Goal: Contribute content: Add original content to the website for others to see

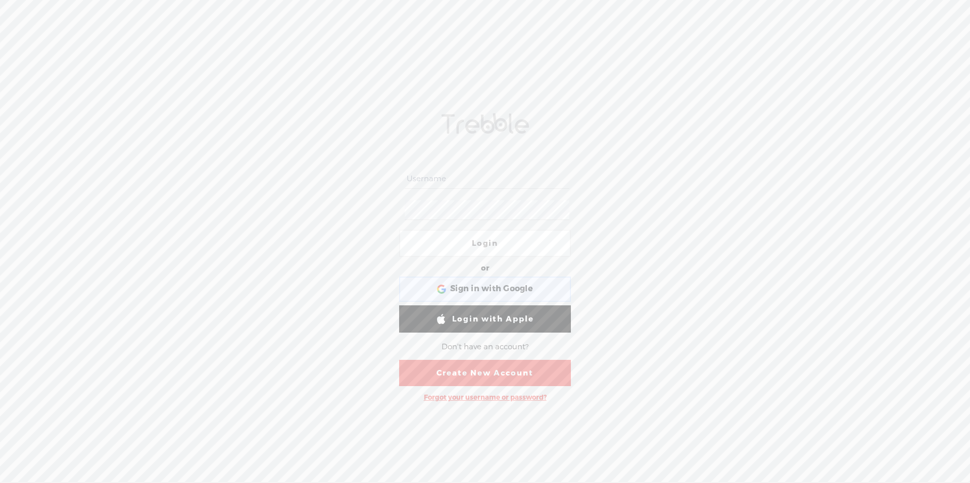
type input "punjabireans"
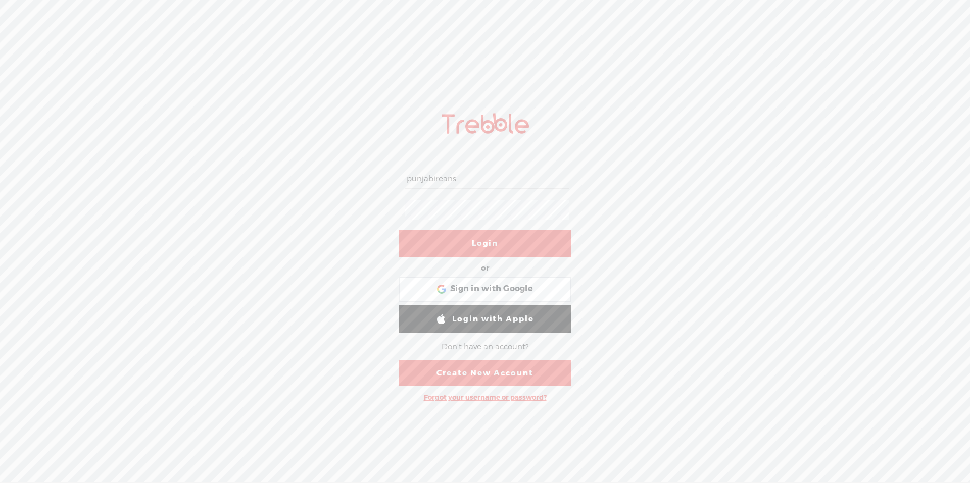
click at [487, 245] on link "Login" at bounding box center [485, 243] width 172 height 27
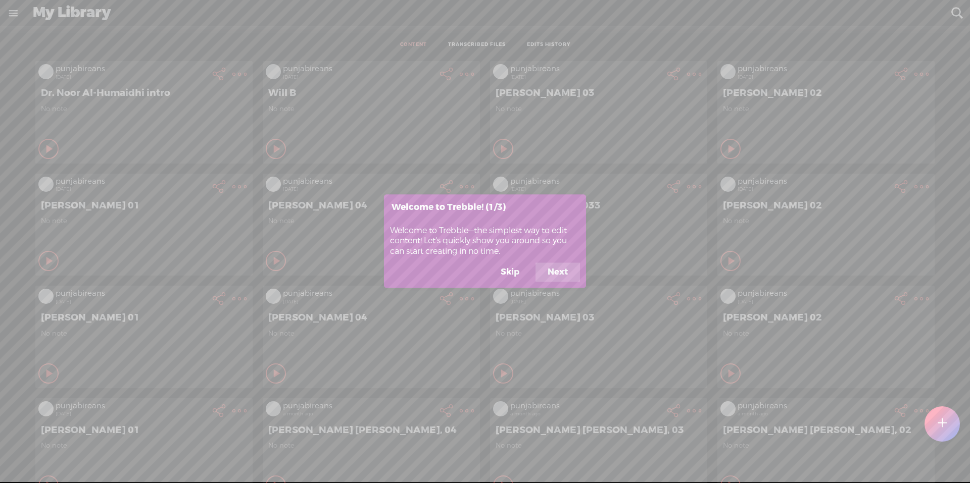
click at [506, 276] on button "Skip" at bounding box center [509, 272] width 43 height 19
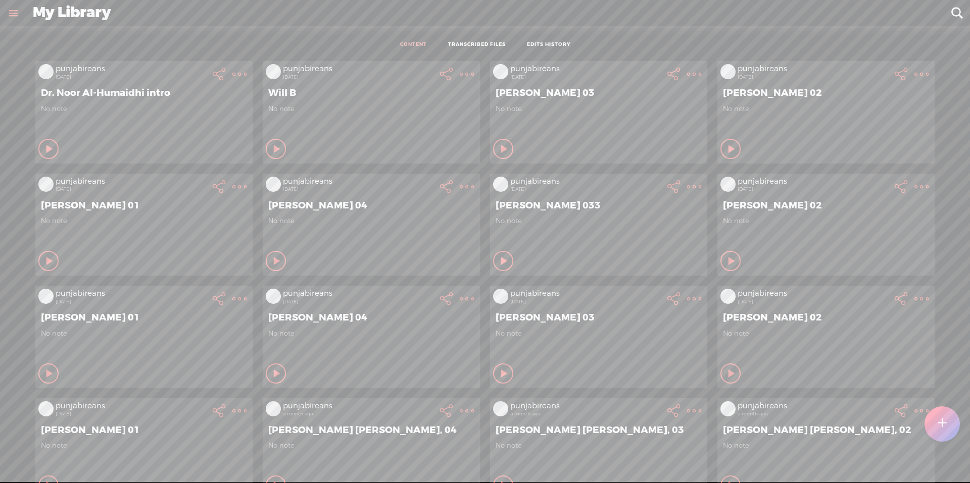
click at [943, 430] on t at bounding box center [942, 424] width 9 height 22
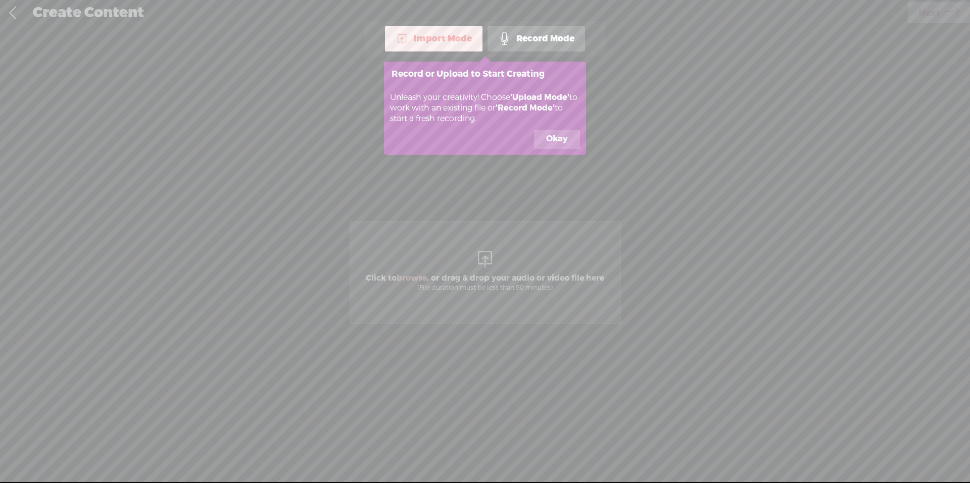
click at [556, 139] on button "Okay" at bounding box center [557, 139] width 46 height 19
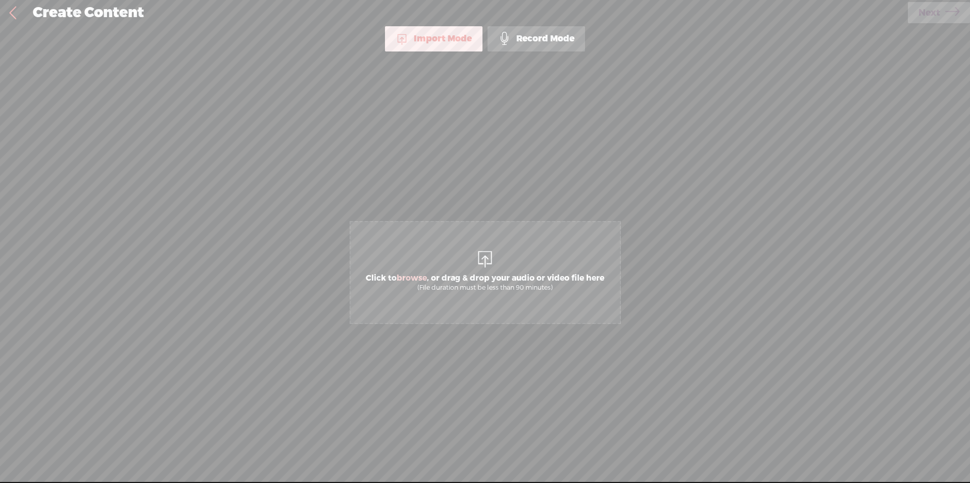
click at [468, 263] on span "Click to browse , or drag & drop your audio or video file here (File duration m…" at bounding box center [485, 272] width 271 height 103
click at [937, 13] on span "Next" at bounding box center [929, 13] width 22 height 26
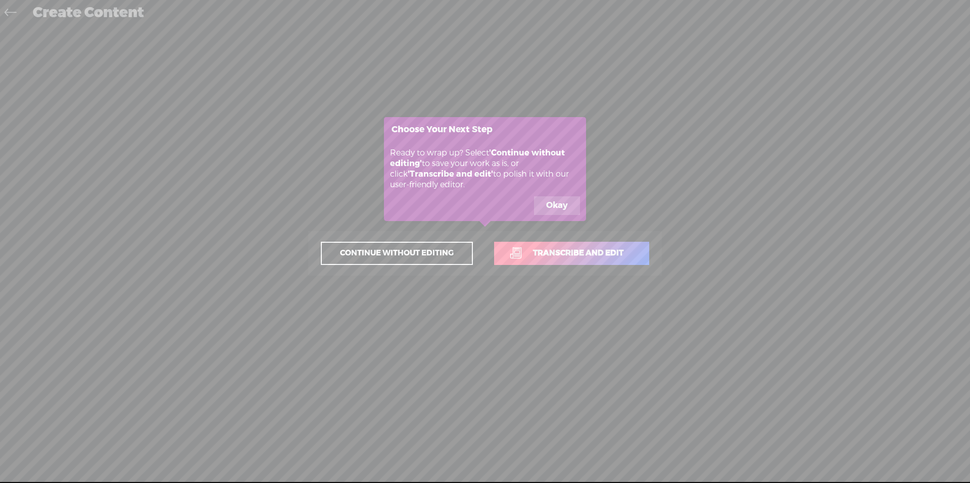
click at [555, 208] on button "Okay" at bounding box center [557, 206] width 46 height 19
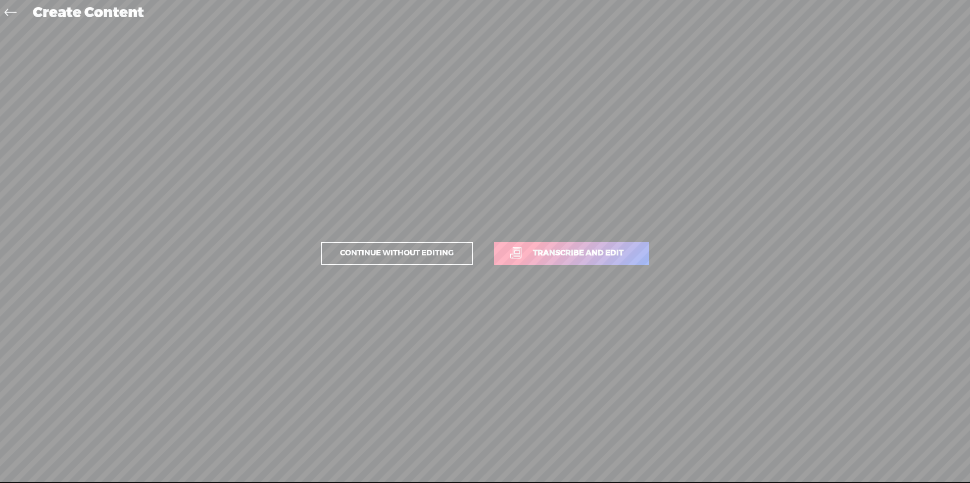
click at [545, 253] on span "Transcribe and edit" at bounding box center [578, 254] width 112 height 12
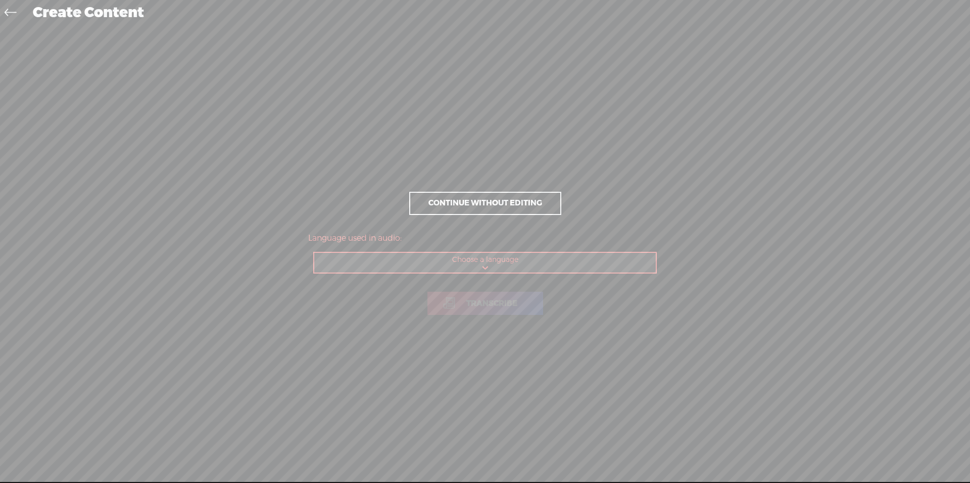
click at [494, 266] on select "Choose a language Afrikaans Albanian Amharic Arabic, Gulf Arabic, Modern Standa…" at bounding box center [485, 263] width 342 height 21
select select "en-US"
click at [314, 253] on select "Choose a language Afrikaans Albanian Amharic Arabic, Gulf Arabic, Modern Standa…" at bounding box center [485, 263] width 342 height 21
click at [504, 300] on span "Transcribe" at bounding box center [492, 304] width 72 height 12
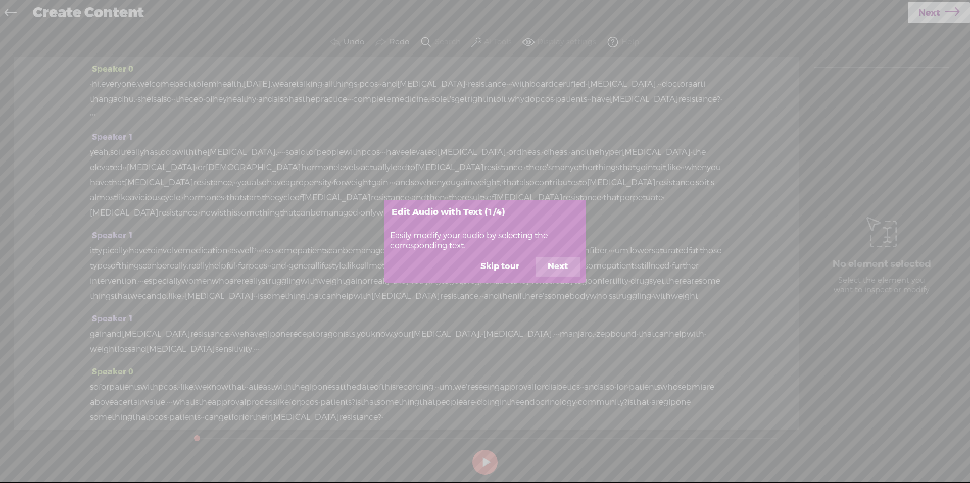
click at [499, 268] on button "Skip tour" at bounding box center [499, 267] width 63 height 19
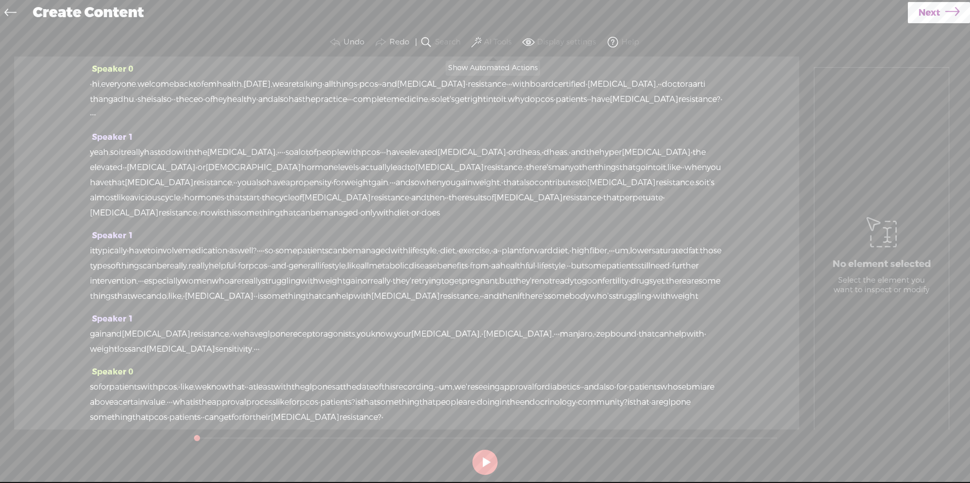
click at [474, 43] on span at bounding box center [476, 42] width 10 height 12
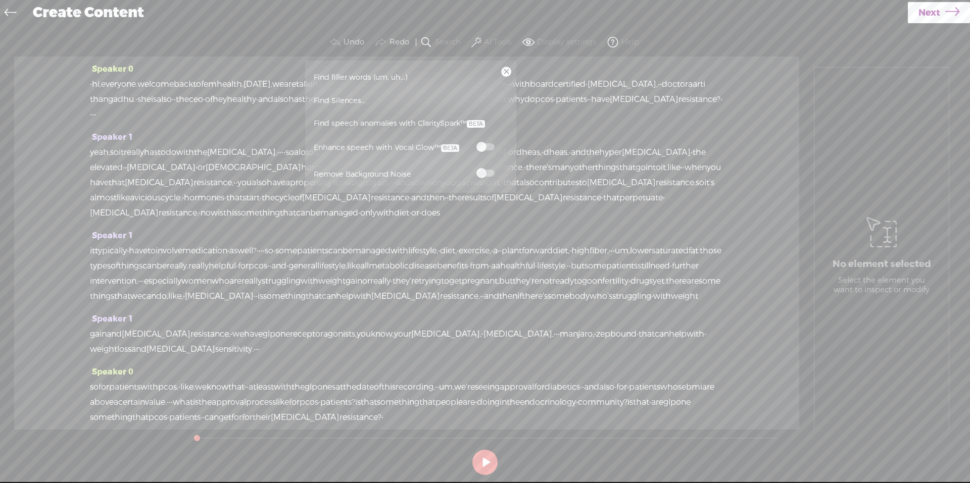
click at [484, 174] on span at bounding box center [485, 173] width 18 height 7
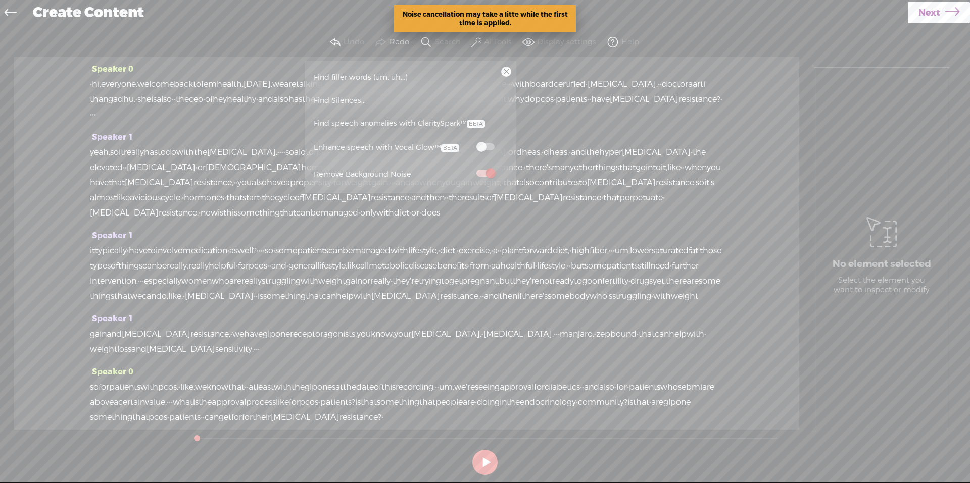
click at [934, 10] on span "Next" at bounding box center [929, 13] width 22 height 26
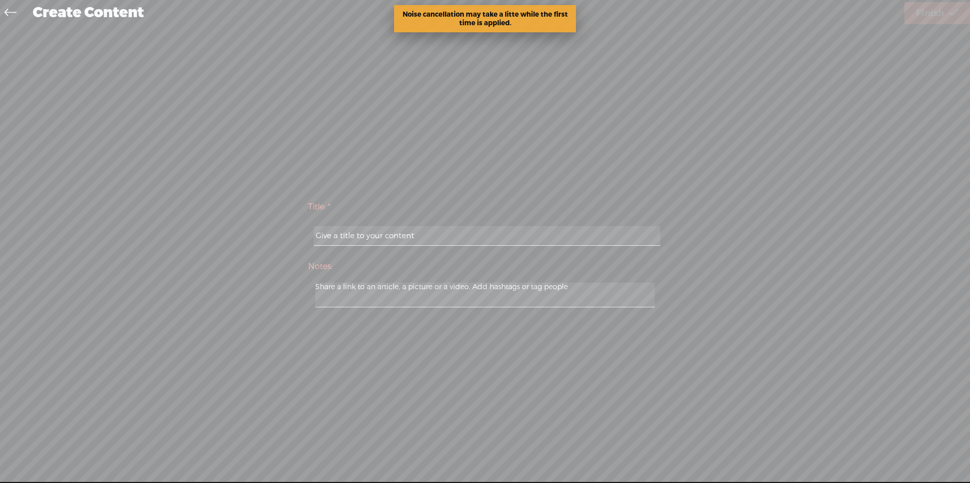
click at [423, 238] on input "text" at bounding box center [487, 236] width 346 height 20
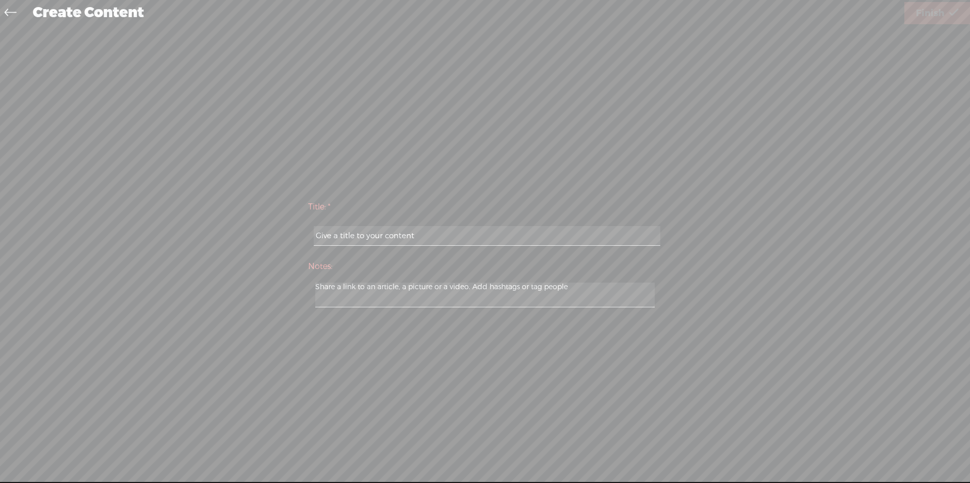
click at [387, 239] on input "text" at bounding box center [487, 236] width 346 height 20
paste input "[PERSON_NAME]"
type input "[PERSON_NAME]"
click at [930, 10] on span "Finish" at bounding box center [930, 14] width 28 height 26
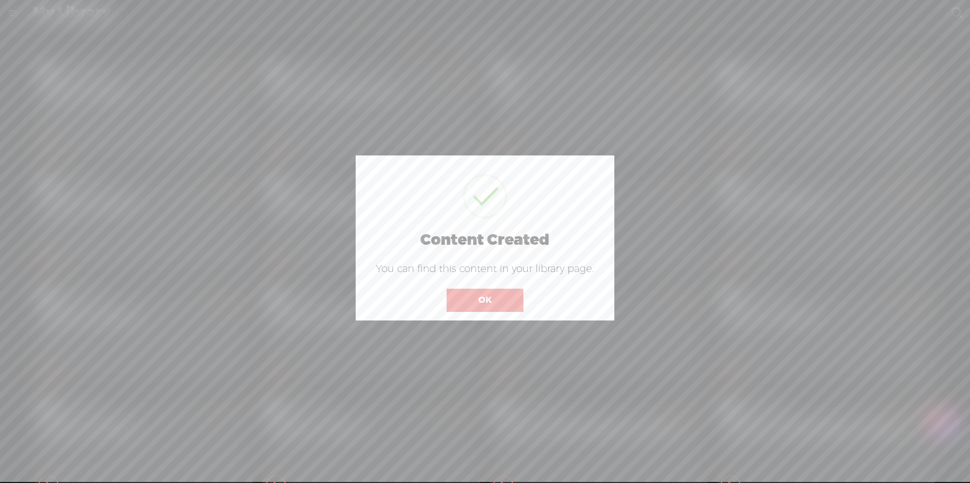
click at [496, 297] on button "OK" at bounding box center [485, 300] width 77 height 23
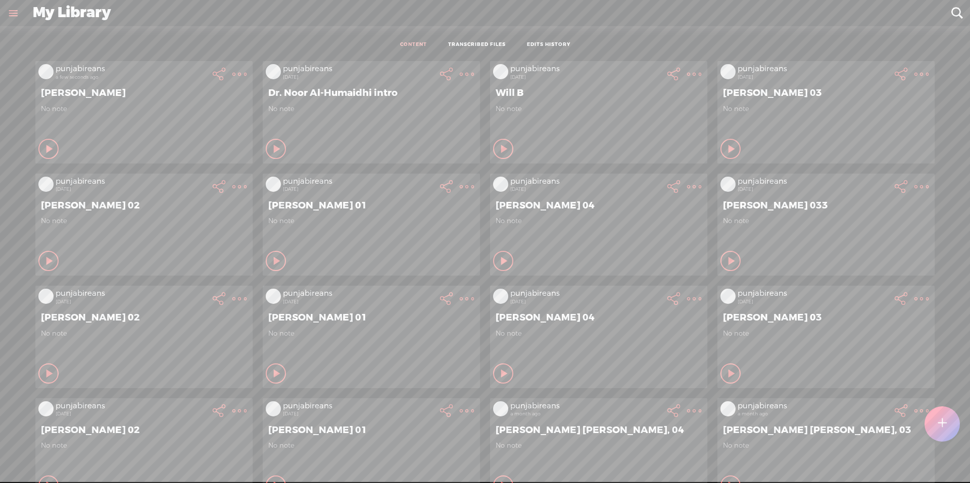
click at [233, 73] on t at bounding box center [239, 74] width 14 height 14
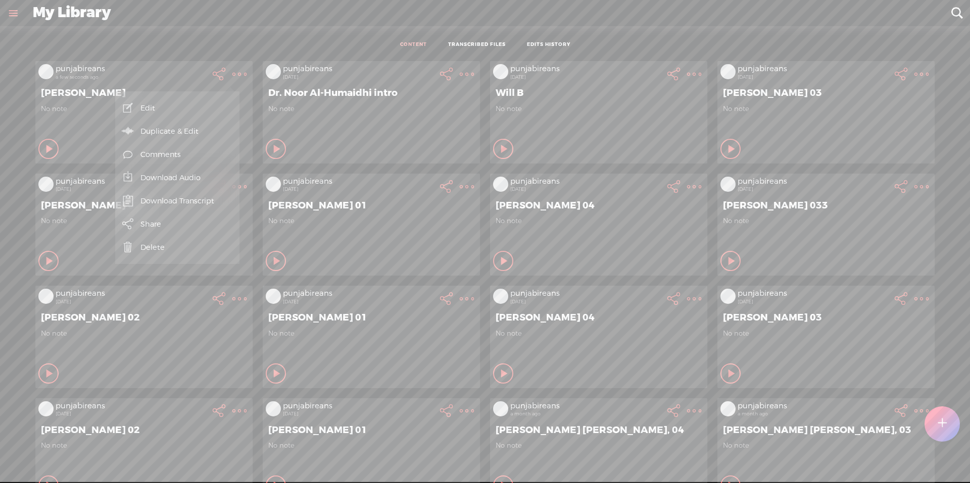
click at [171, 180] on link "Download Audio" at bounding box center [177, 177] width 114 height 23
click at [65, 168] on span "Download .mp3 file" at bounding box center [58, 166] width 89 height 23
